Goal: Task Accomplishment & Management: Manage account settings

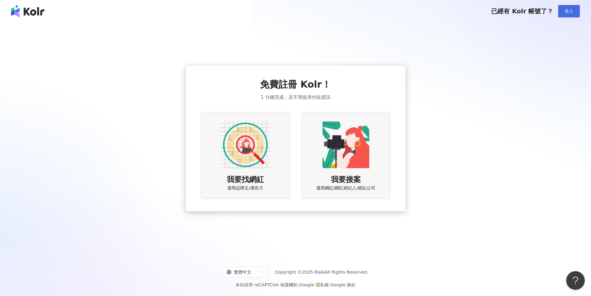
click at [572, 14] on span "登入" at bounding box center [569, 11] width 9 height 5
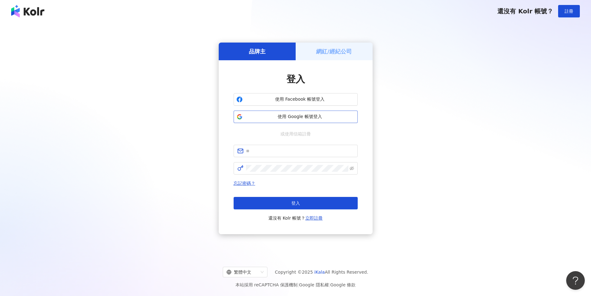
click at [347, 115] on span "使用 Google 帳號登入" at bounding box center [300, 117] width 110 height 6
click at [342, 54] on h5 "網紅/經紀公司" at bounding box center [334, 51] width 36 height 8
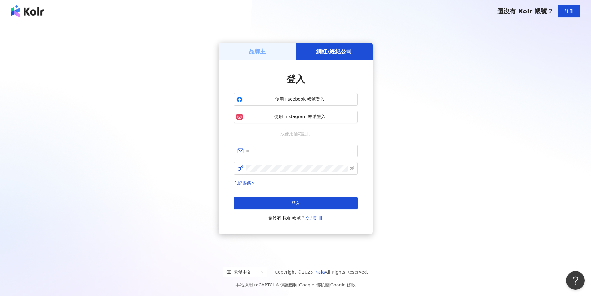
click at [278, 52] on div "品牌主" at bounding box center [257, 52] width 77 height 18
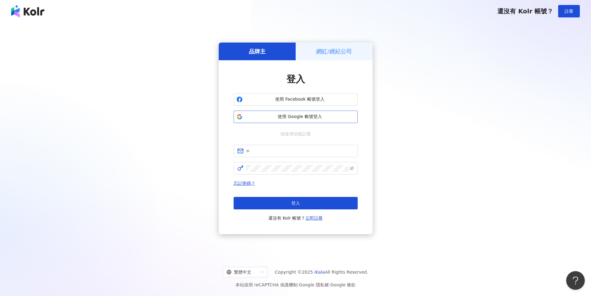
click at [333, 115] on span "使用 Google 帳號登入" at bounding box center [300, 117] width 110 height 6
